Goal: Browse casually

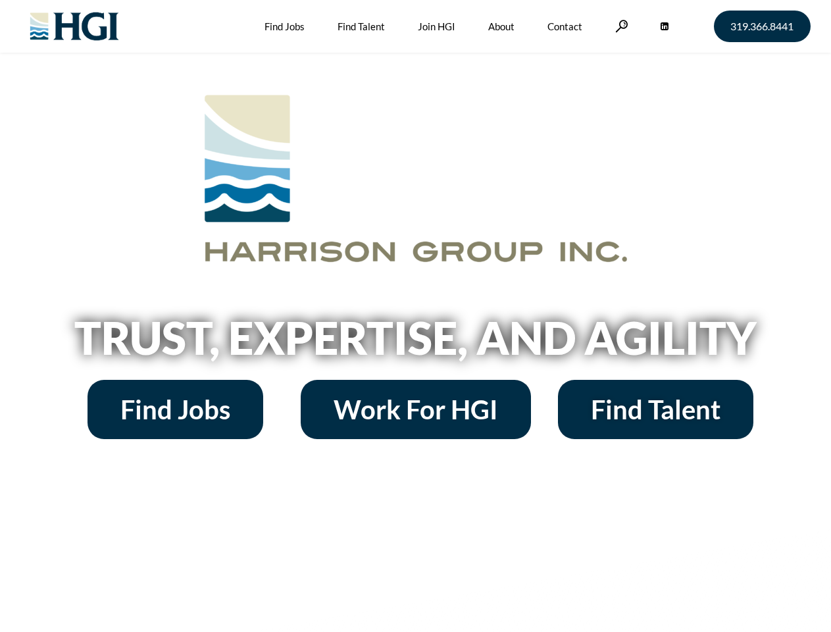
click at [415, 316] on h2 "Trust, Expertise, and Agility" at bounding box center [416, 337] width 751 height 45
click at [620, 26] on link at bounding box center [622, 26] width 13 height 13
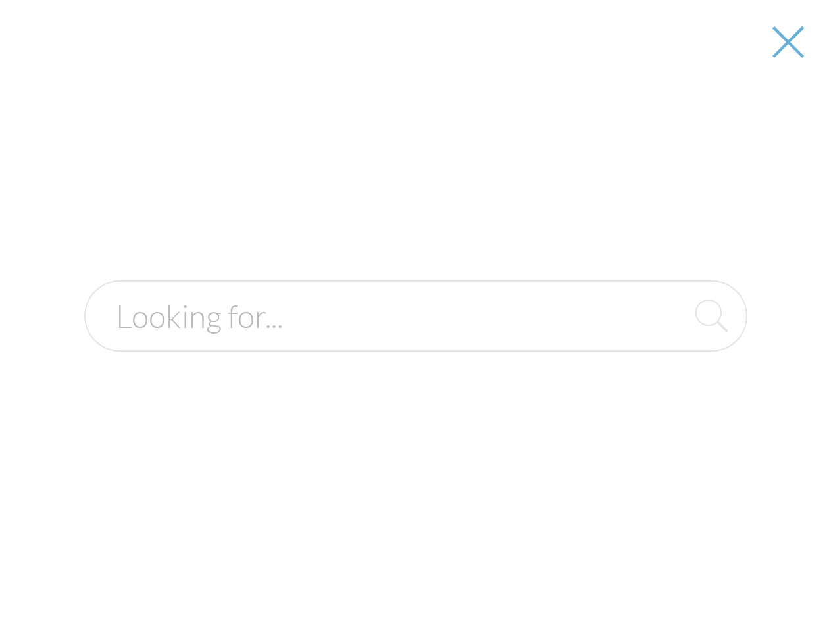
click at [415, 342] on h2 "Trust, Expertise, and Agility" at bounding box center [416, 337] width 751 height 45
